Goal: Task Accomplishment & Management: Complete application form

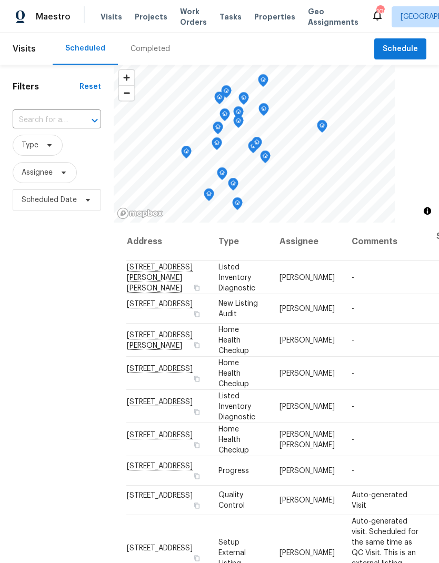
click at [181, 18] on span "Work Orders" at bounding box center [193, 16] width 27 height 21
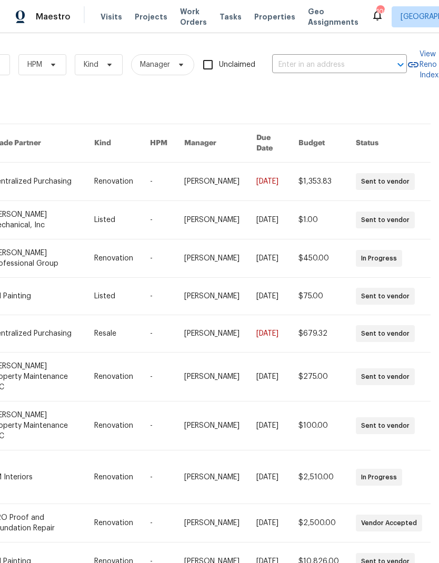
scroll to position [0, 173]
click at [314, 65] on input "text" at bounding box center [324, 65] width 105 height 16
type input "560 dutch"
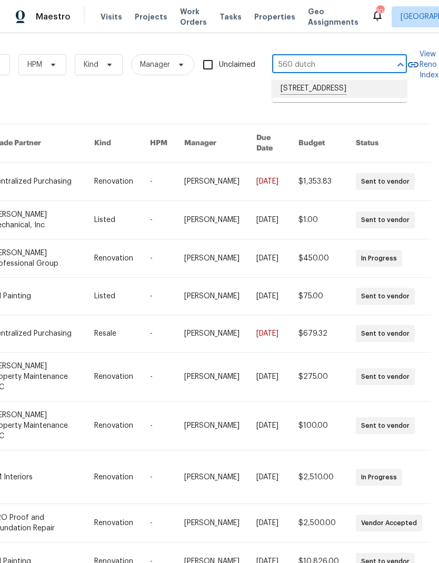
click at [334, 91] on li "[STREET_ADDRESS]" at bounding box center [339, 89] width 135 height 18
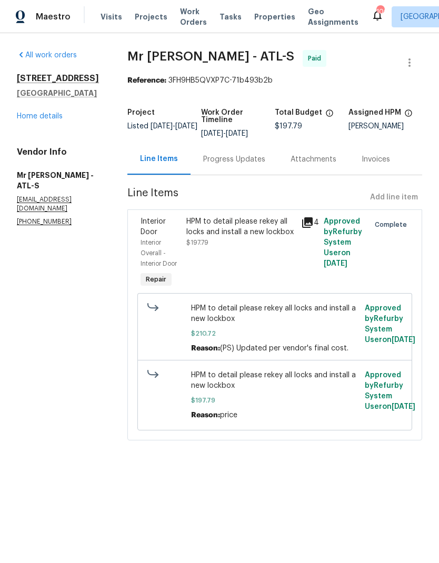
click at [46, 120] on link "Home details" at bounding box center [40, 116] width 46 height 7
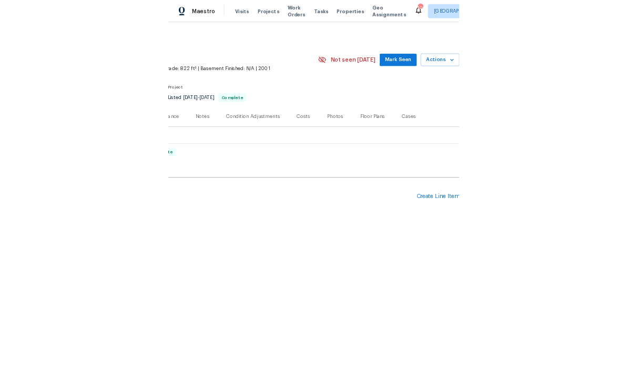
scroll to position [0, 156]
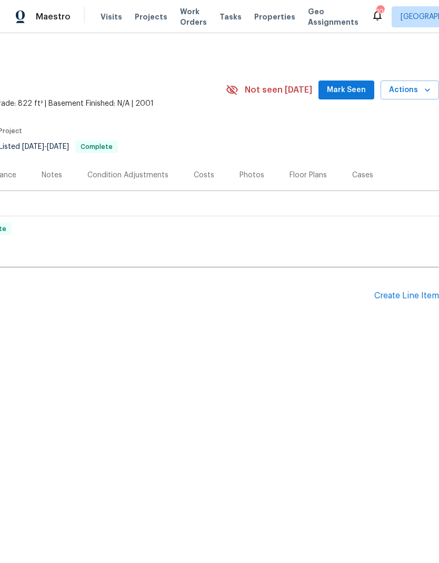
click at [407, 301] on div "Create Line Item" at bounding box center [406, 296] width 65 height 10
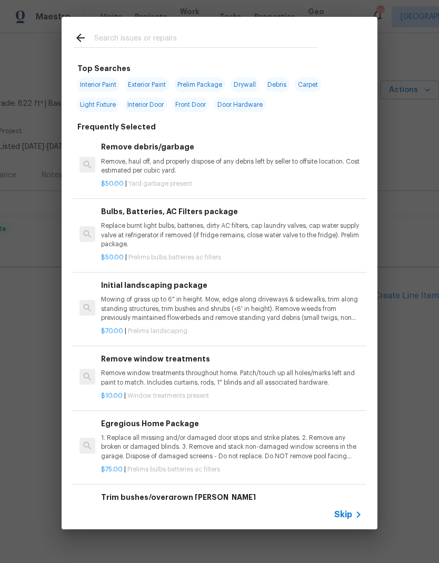
click at [214, 35] on input "text" at bounding box center [205, 40] width 223 height 16
type input "Hv"
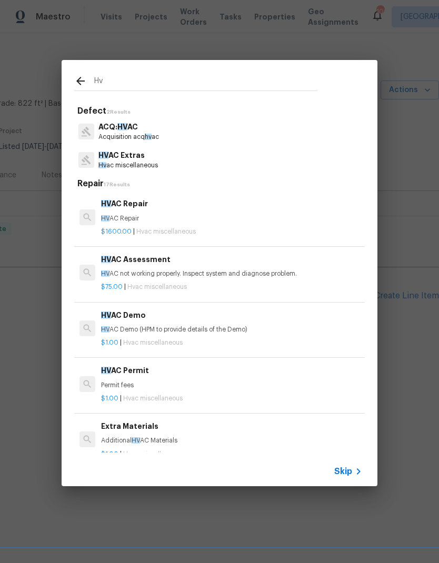
click at [133, 163] on p "Hv ac miscellaneous" at bounding box center [127, 165] width 59 height 9
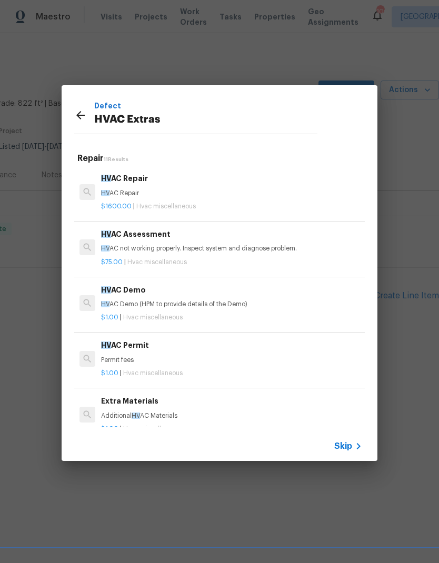
click at [166, 244] on p "HV AC not working properly. Inspect system and diagnose problem." at bounding box center [231, 248] width 261 height 9
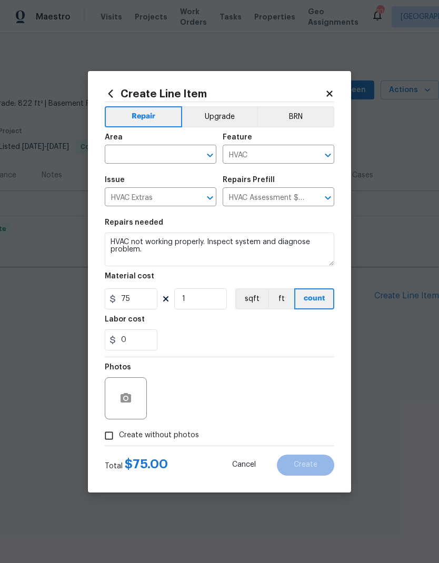
click at [166, 153] on input "text" at bounding box center [146, 155] width 82 height 16
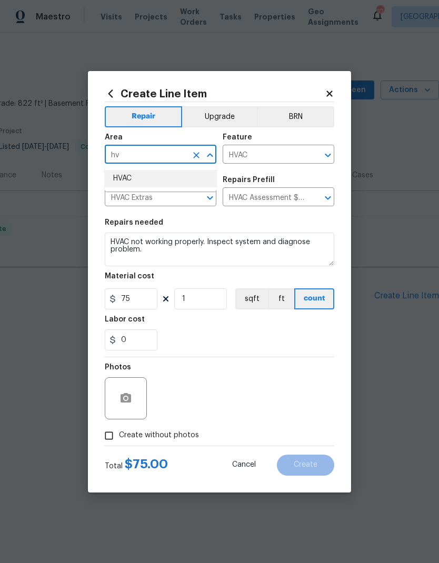
click at [162, 178] on li "HVAC" at bounding box center [161, 178] width 112 height 17
type input "HVAC"
click at [133, 394] on button "button" at bounding box center [125, 398] width 25 height 25
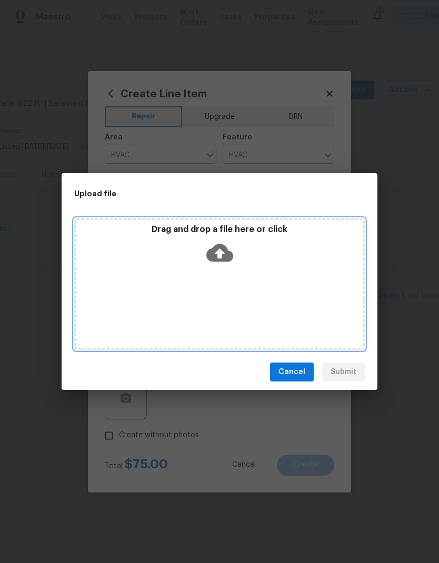
click at [276, 287] on div "Drag and drop a file here or click" at bounding box center [219, 284] width 290 height 132
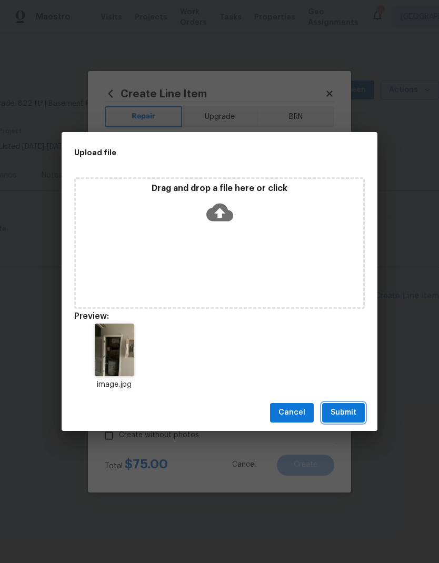
click at [347, 412] on span "Submit" at bounding box center [343, 412] width 26 height 13
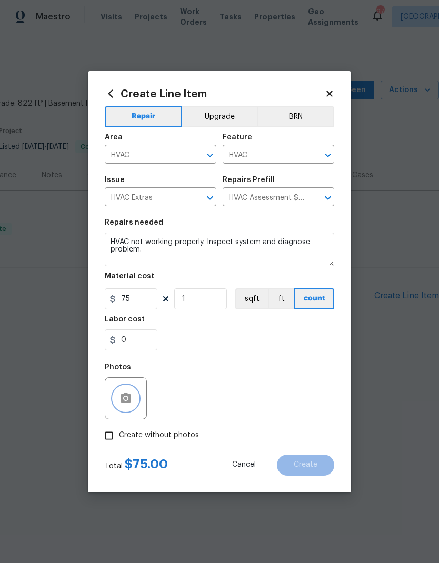
click at [131, 408] on button "button" at bounding box center [125, 398] width 25 height 25
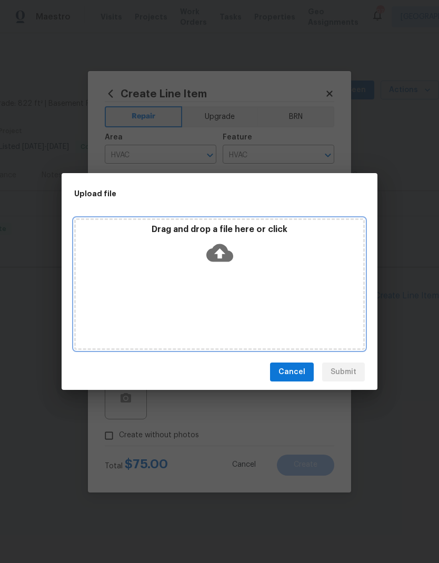
click at [227, 289] on div "Drag and drop a file here or click" at bounding box center [219, 284] width 290 height 132
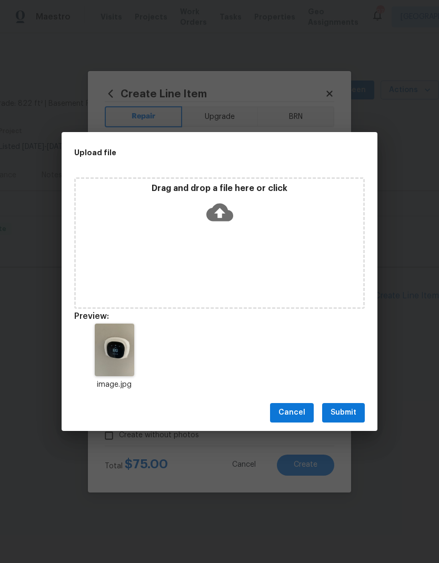
scroll to position [0, 0]
click at [342, 410] on span "Submit" at bounding box center [343, 412] width 26 height 13
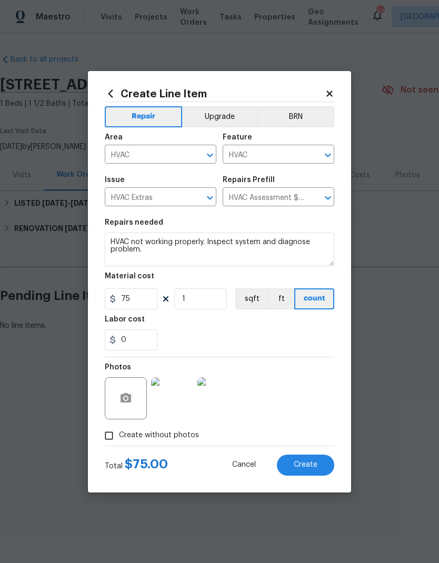
click at [310, 468] on span "Create" at bounding box center [306, 465] width 24 height 8
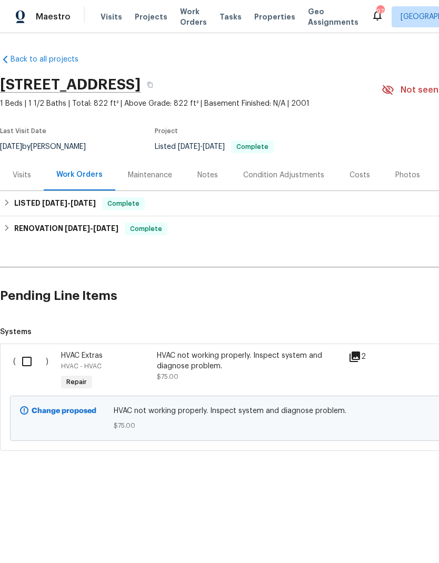
click at [26, 373] on input "checkbox" at bounding box center [31, 361] width 30 height 22
checkbox input "true"
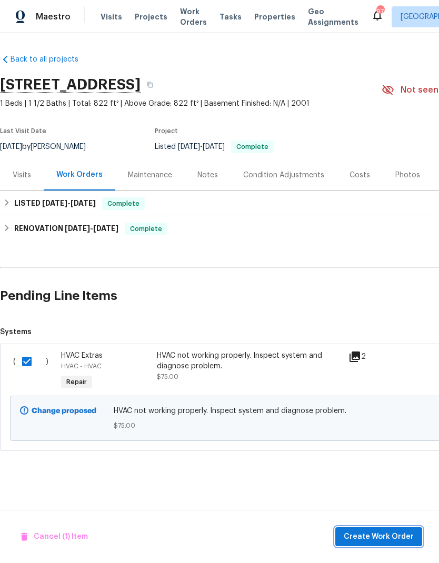
click at [388, 539] on span "Create Work Order" at bounding box center [379, 536] width 70 height 13
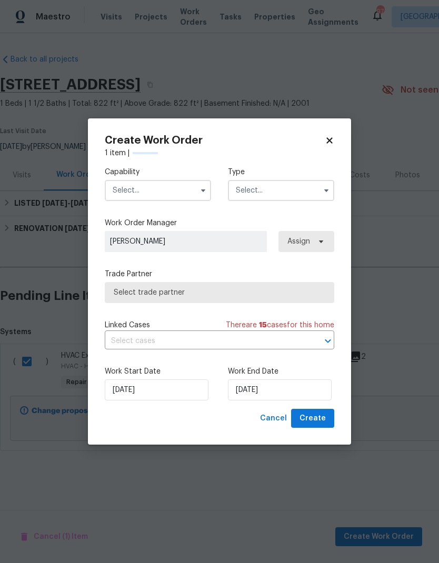
click at [157, 189] on input "text" at bounding box center [158, 190] width 106 height 21
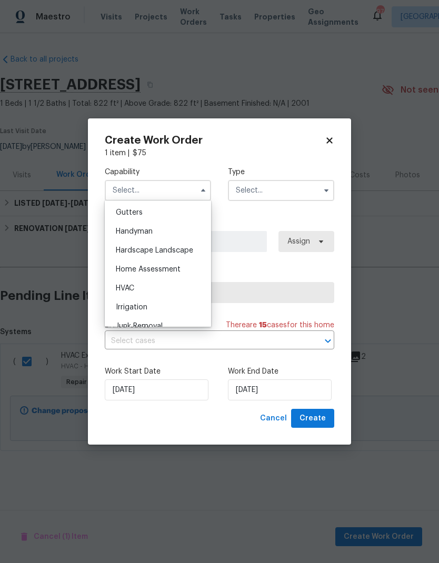
scroll to position [564, 0]
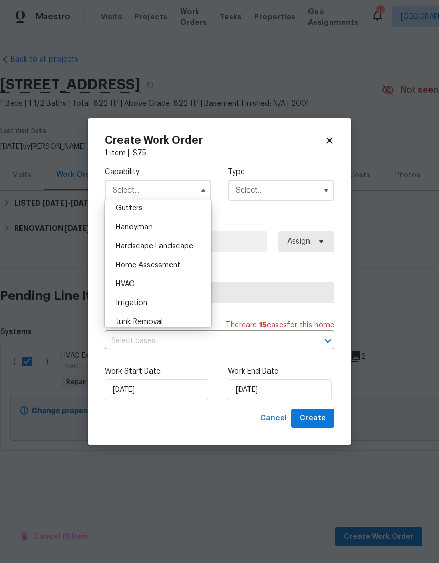
click at [138, 287] on div "HVAC" at bounding box center [157, 284] width 101 height 19
type input "HVAC"
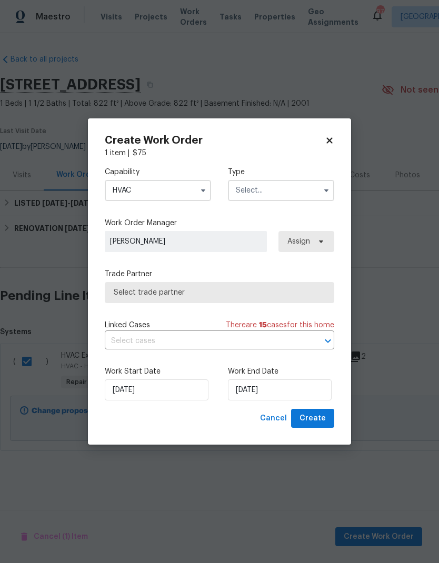
click at [282, 191] on input "text" at bounding box center [281, 190] width 106 height 21
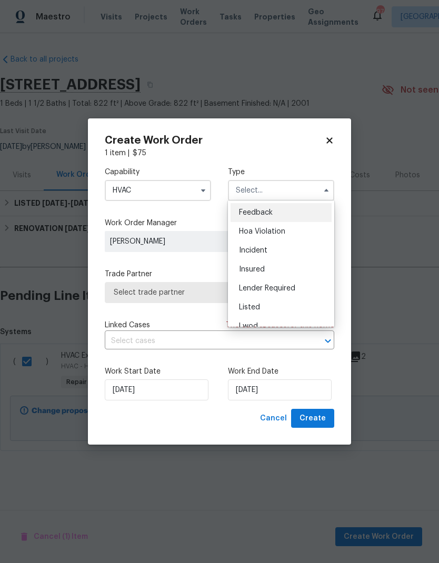
click at [277, 305] on div "Listed" at bounding box center [280, 307] width 101 height 19
type input "Listed"
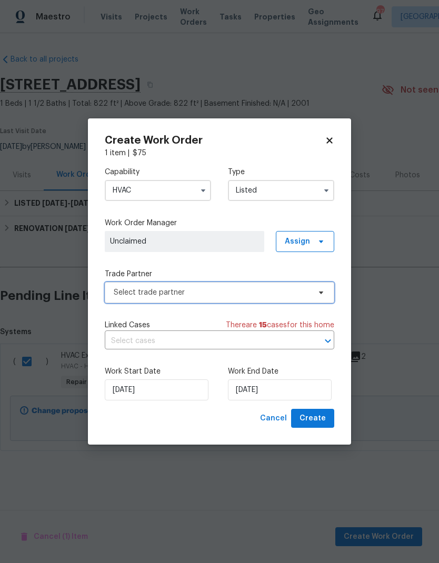
click at [317, 293] on icon at bounding box center [321, 292] width 8 height 8
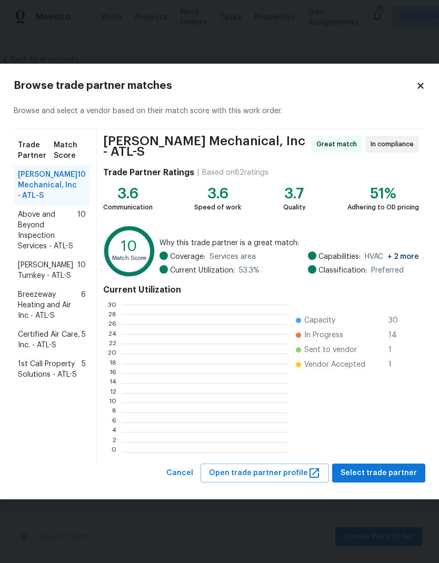
scroll to position [147, 165]
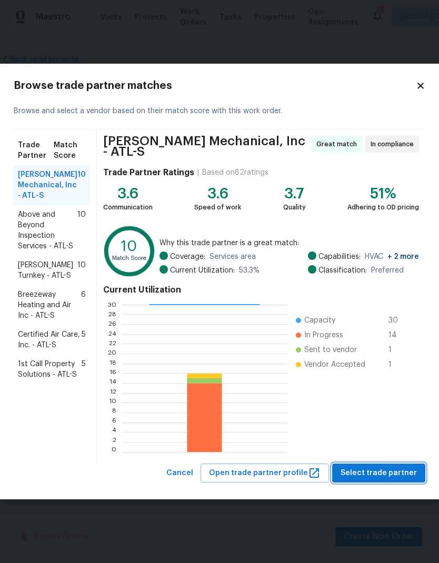
click at [387, 470] on span "Select trade partner" at bounding box center [378, 473] width 76 height 13
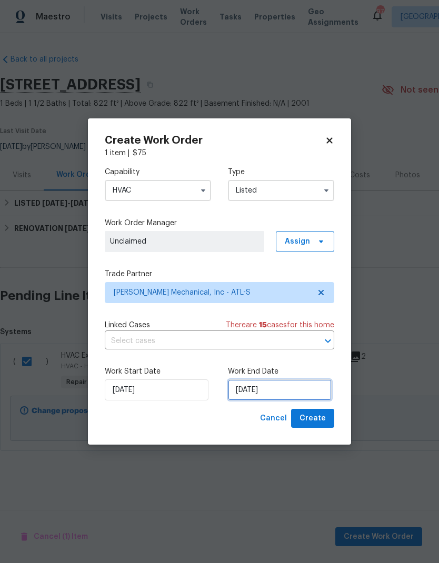
click at [306, 386] on input "[DATE]" at bounding box center [280, 389] width 104 height 21
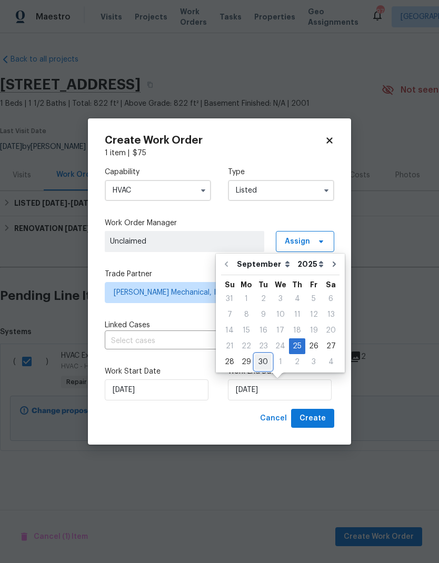
click at [260, 359] on div "30" at bounding box center [263, 362] width 17 height 15
type input "[DATE]"
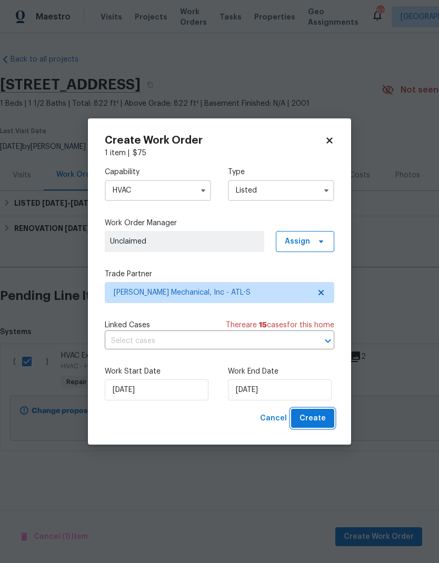
click at [322, 418] on span "Create" at bounding box center [312, 418] width 26 height 13
checkbox input "false"
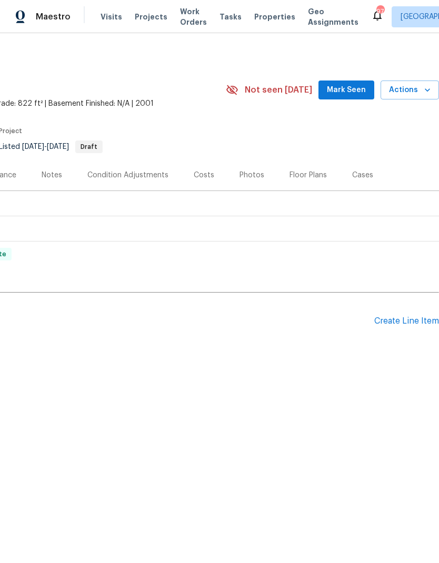
scroll to position [0, 156]
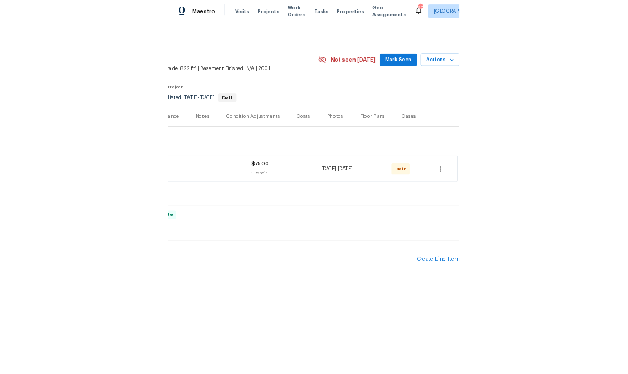
scroll to position [0, 156]
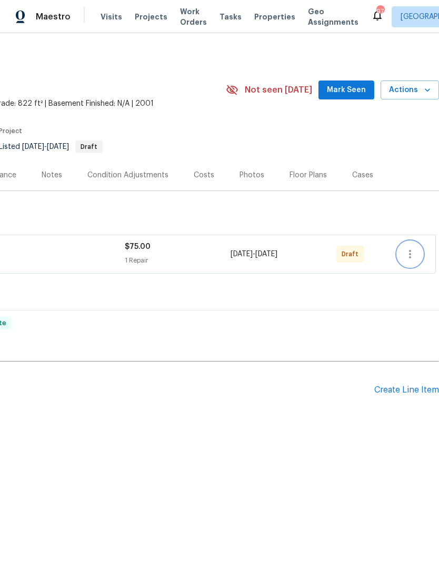
click at [410, 258] on icon "button" at bounding box center [410, 254] width 2 height 8
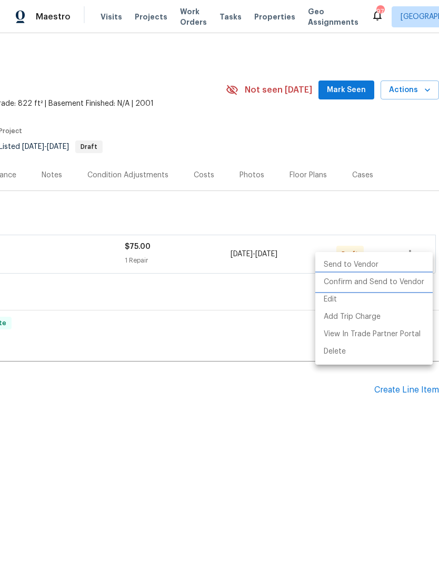
click at [388, 285] on li "Confirm and Send to Vendor" at bounding box center [373, 282] width 117 height 17
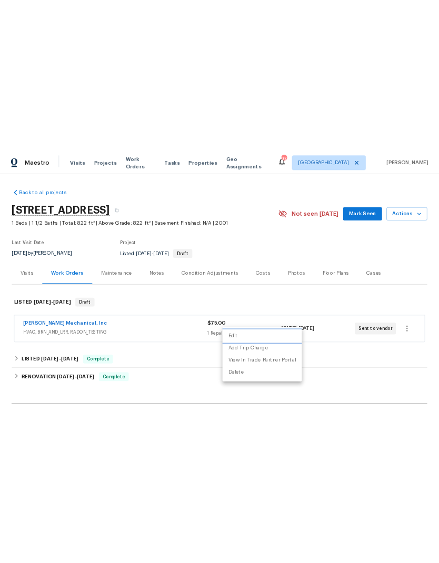
scroll to position [0, 0]
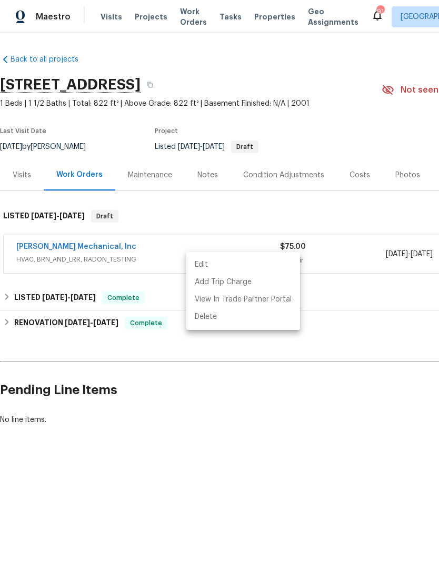
click at [210, 180] on div at bounding box center [219, 281] width 439 height 563
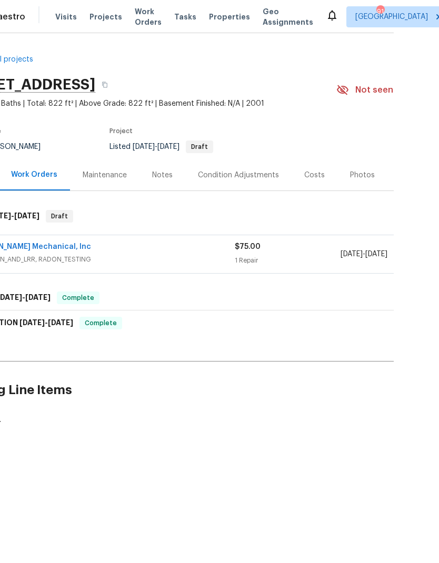
click at [158, 181] on div "Notes" at bounding box center [162, 175] width 21 height 11
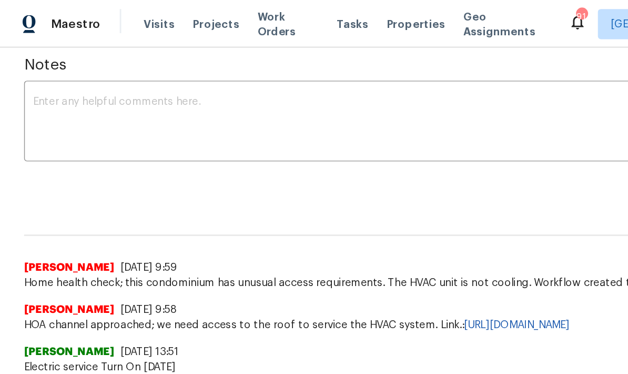
scroll to position [153, 0]
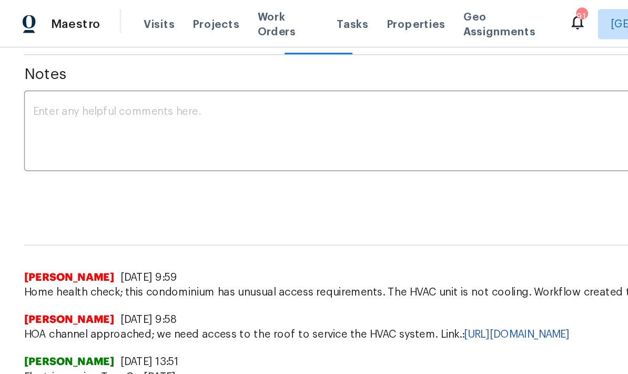
click at [71, 88] on textarea at bounding box center [314, 92] width 582 height 37
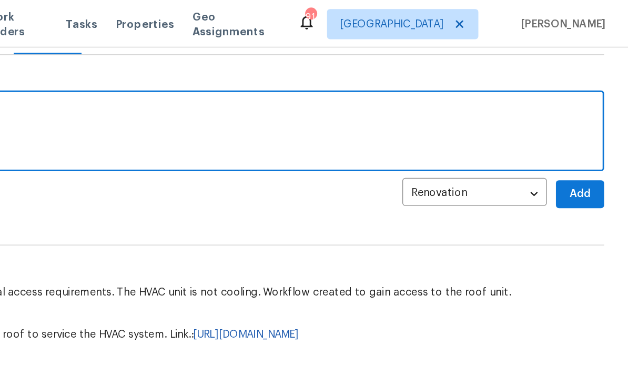
type textarea "HOA phone number: 404 713 9998"
click at [438, 142] on span "Add" at bounding box center [594, 135] width 17 height 13
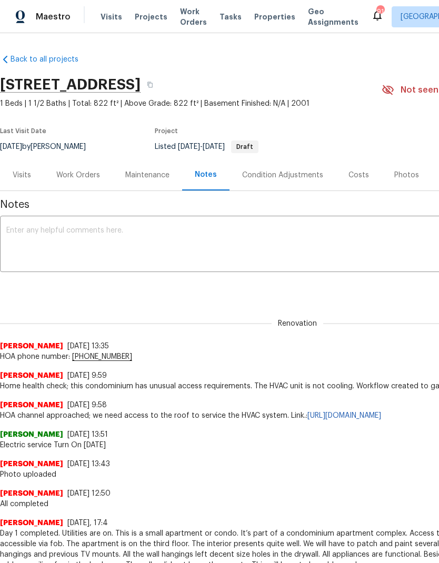
scroll to position [0, 0]
click at [217, 257] on textarea at bounding box center [297, 245] width 582 height 37
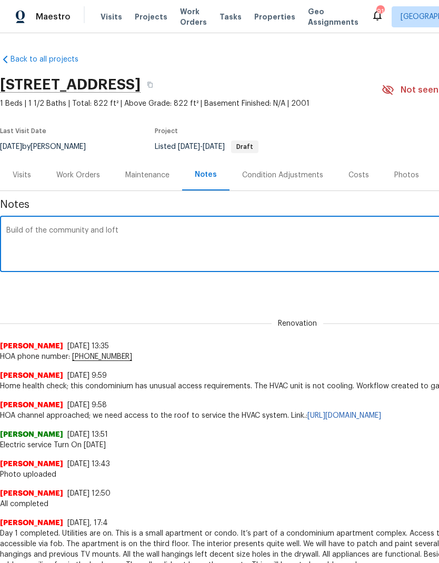
click at [17, 237] on textarea "Build of the community and loft" at bounding box center [297, 245] width 582 height 37
click at [147, 238] on textarea "Belvedere community and loft" at bounding box center [297, 245] width 582 height 37
type textarea "Belvedere community and lofts"
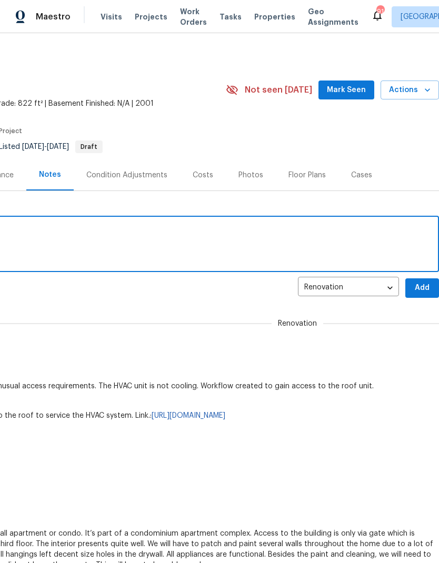
scroll to position [0, 156]
